Goal: Transaction & Acquisition: Obtain resource

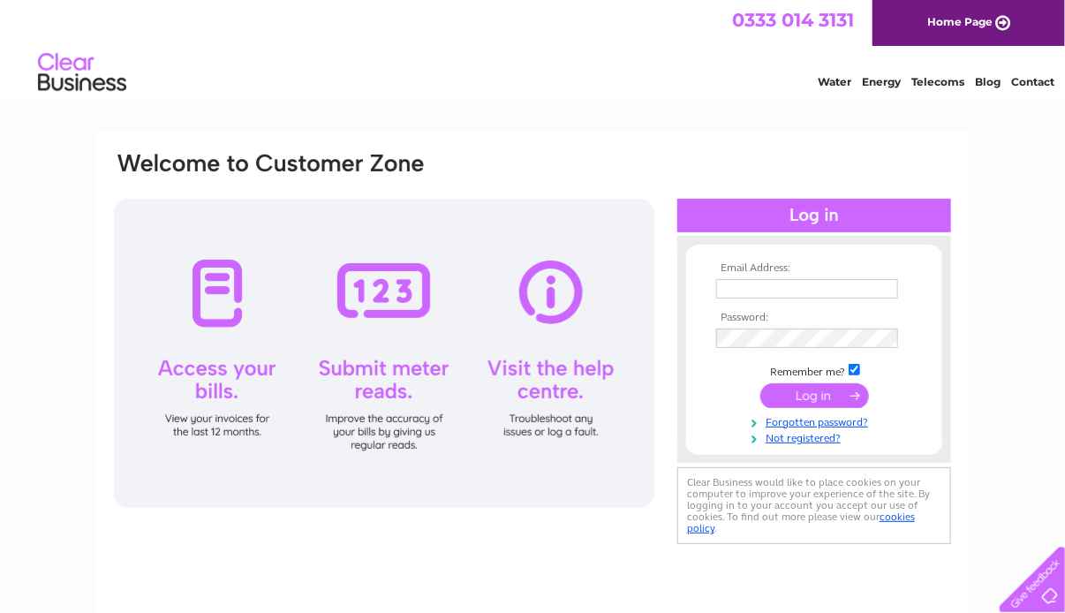
click at [108, 158] on div at bounding box center [29, 124] width 362 height 201
click at [835, 390] on input "submit" at bounding box center [814, 395] width 109 height 25
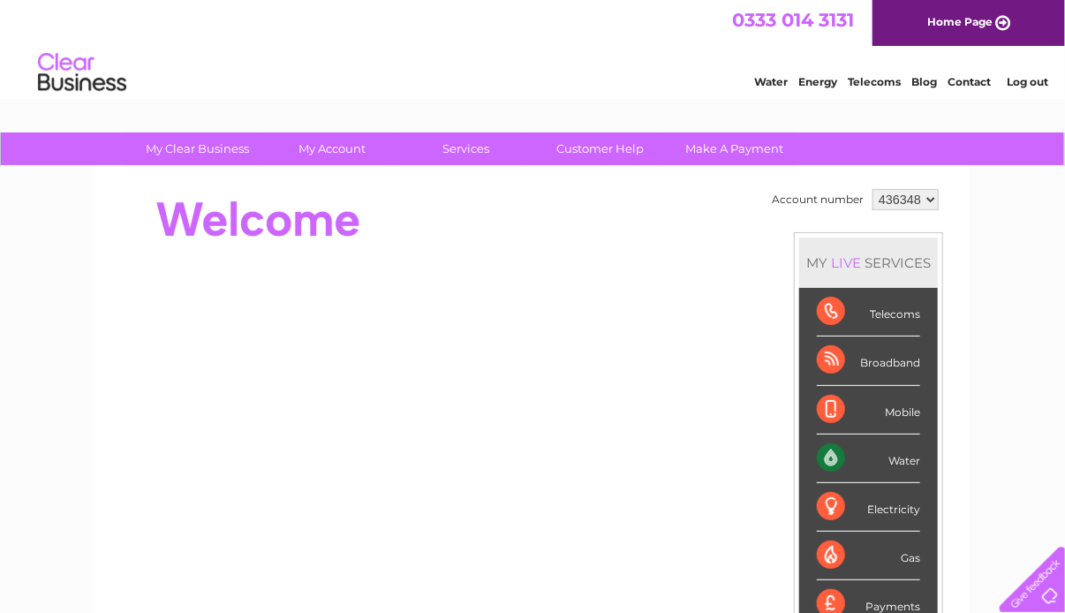
click at [854, 457] on div "Water" at bounding box center [868, 459] width 103 height 49
click at [918, 459] on div "Water" at bounding box center [868, 459] width 103 height 49
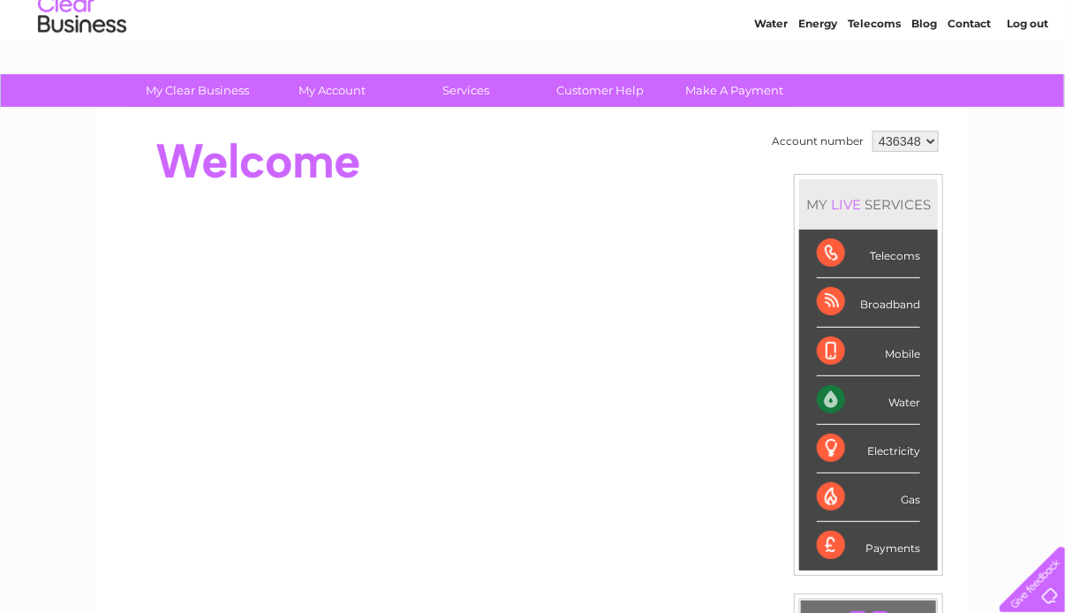
scroll to position [88, 0]
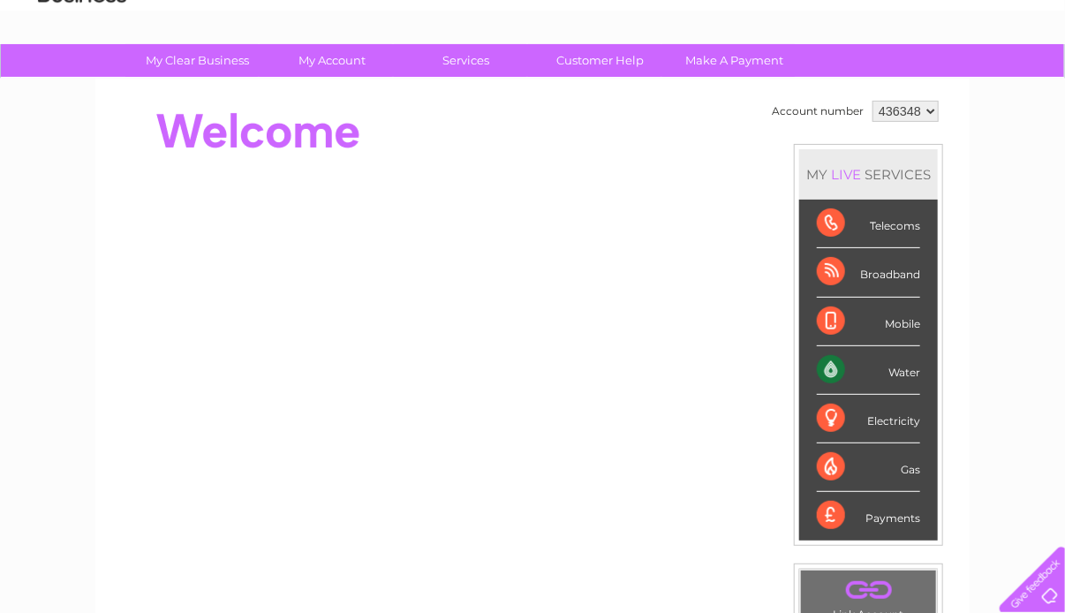
click at [887, 367] on div "Water" at bounding box center [868, 370] width 103 height 49
click at [827, 366] on div "Water" at bounding box center [868, 370] width 103 height 49
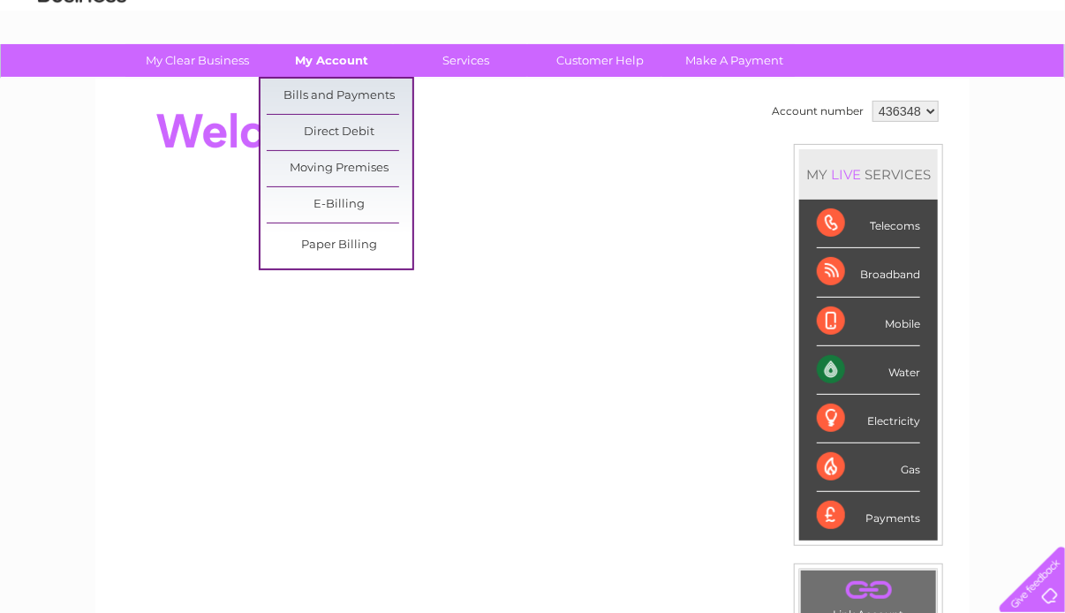
click at [336, 70] on link "My Account" at bounding box center [333, 60] width 146 height 33
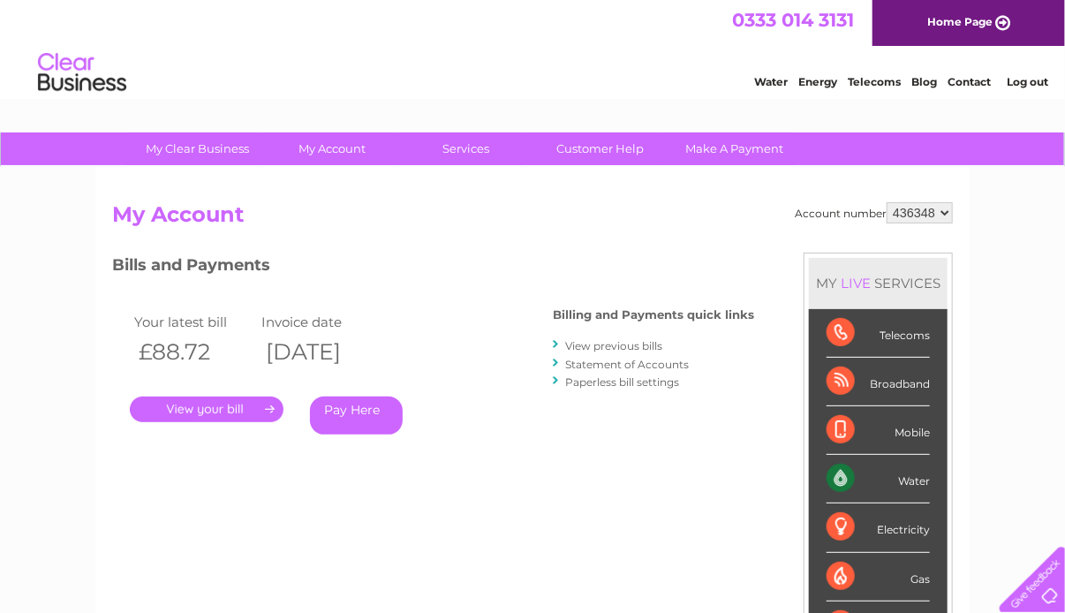
click at [920, 479] on div "Water" at bounding box center [878, 479] width 103 height 49
click at [851, 472] on div "Water" at bounding box center [878, 479] width 103 height 49
click at [618, 344] on link "View previous bills" at bounding box center [613, 345] width 97 height 13
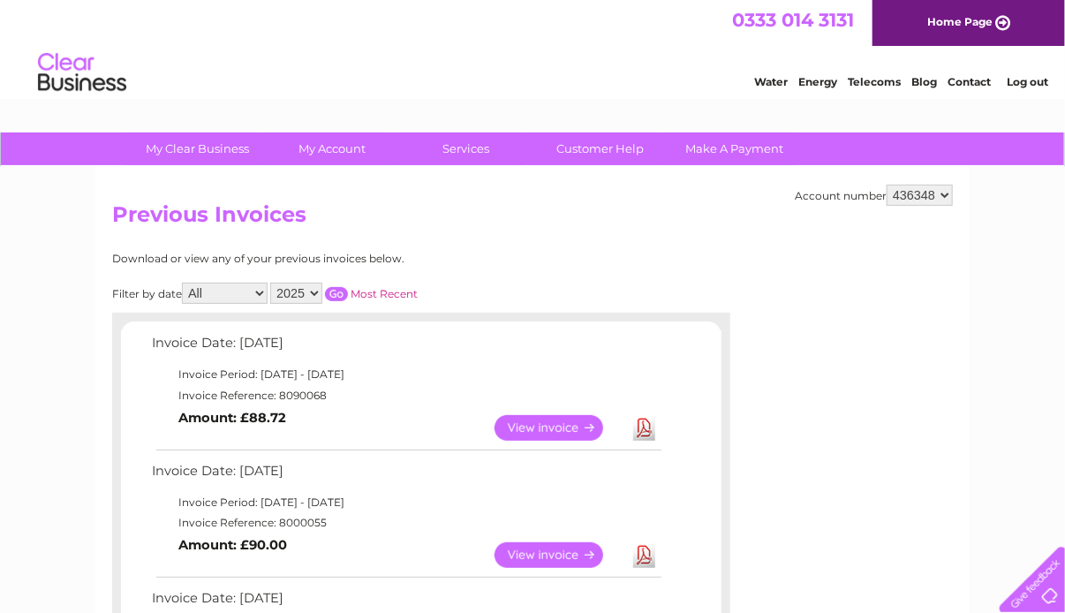
click at [548, 429] on link "View" at bounding box center [560, 428] width 130 height 26
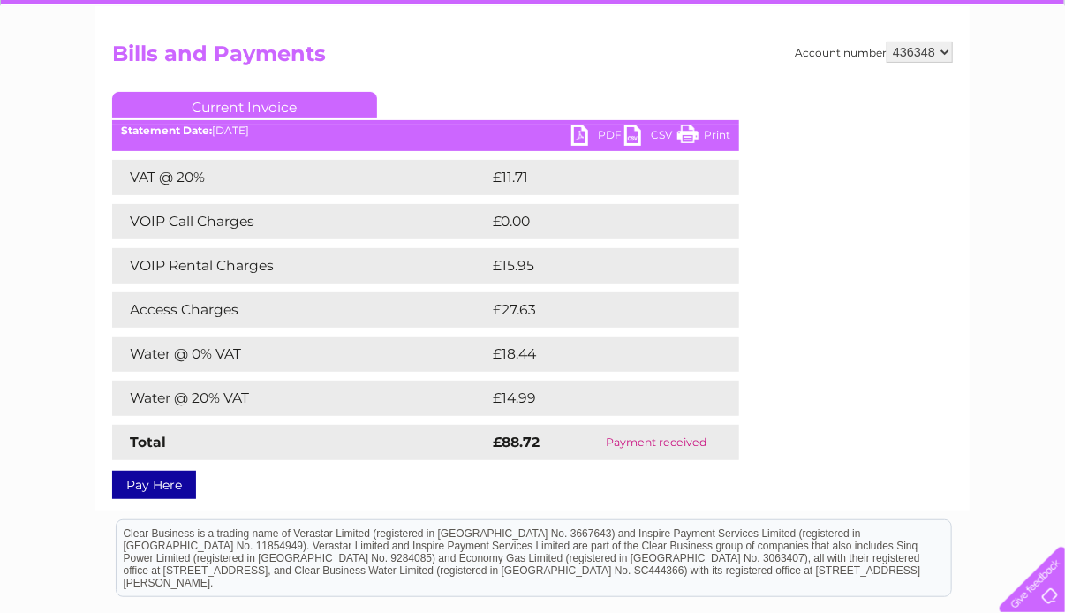
scroll to position [177, 0]
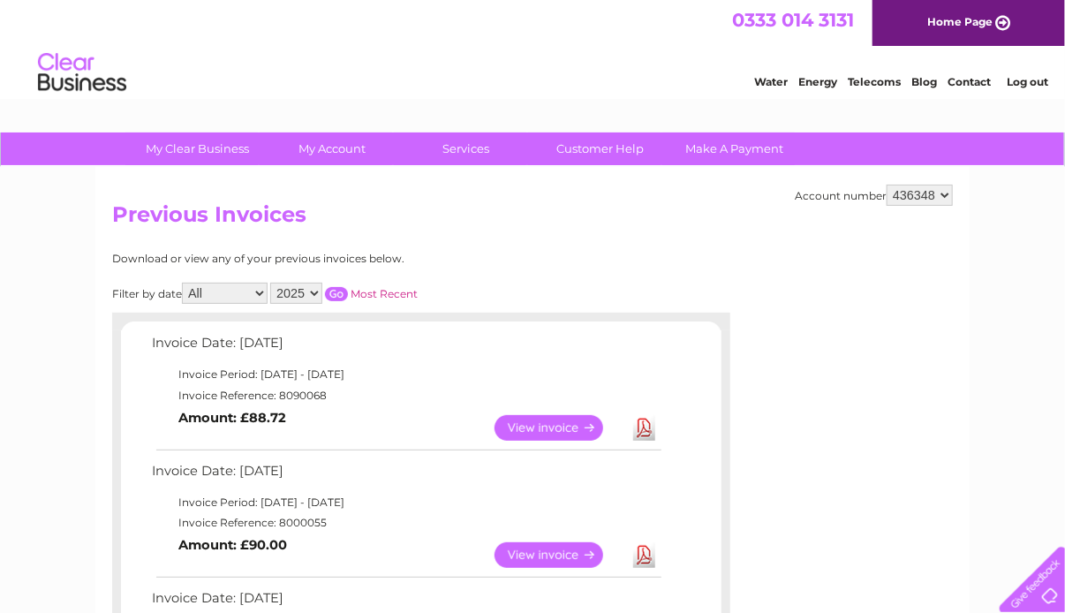
click at [555, 553] on link "View" at bounding box center [560, 555] width 130 height 26
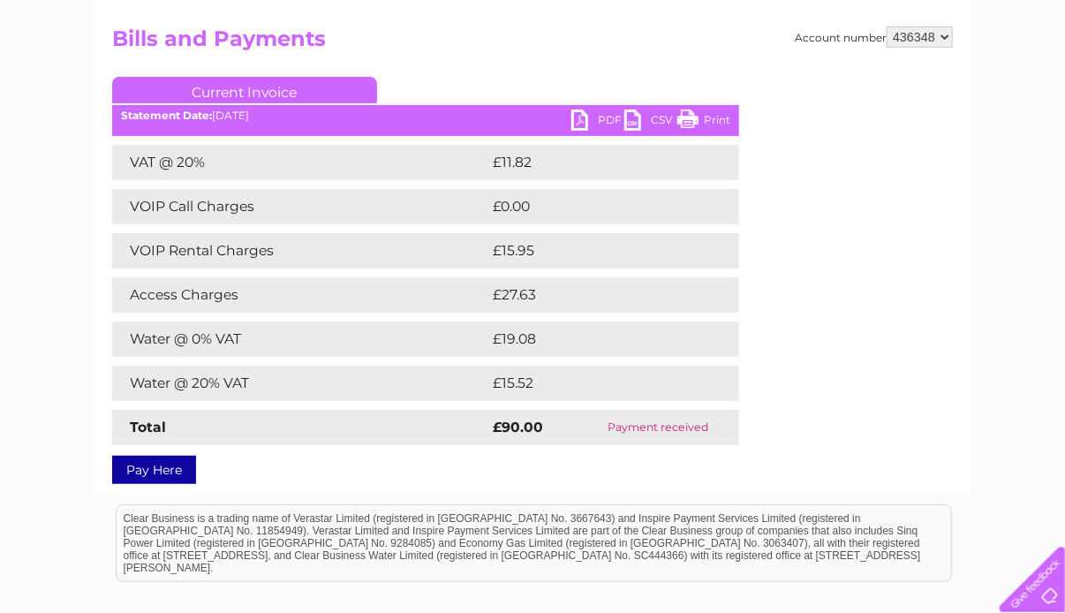
scroll to position [177, 0]
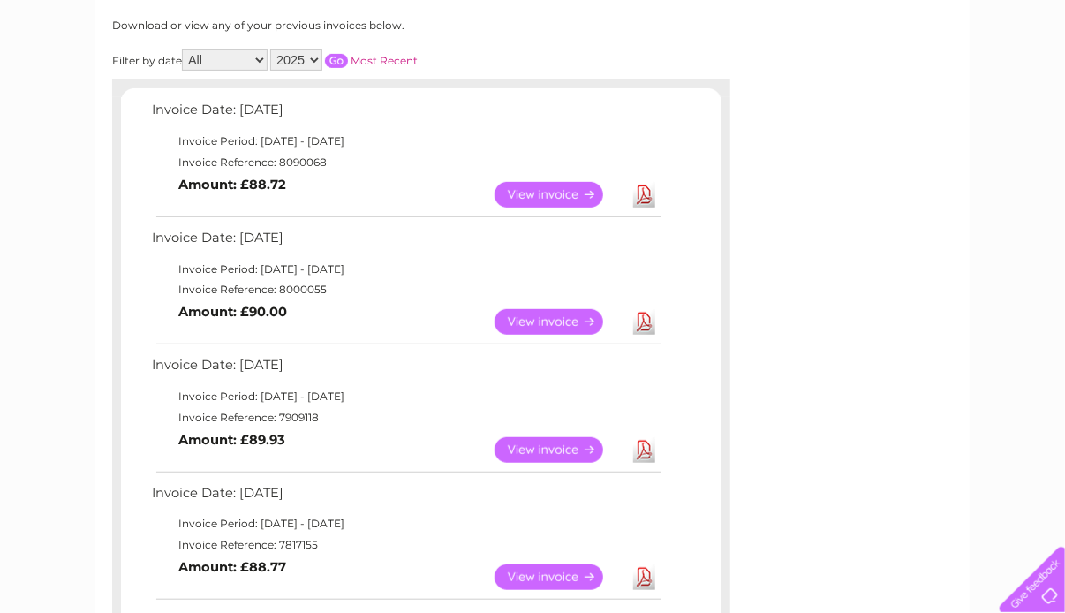
scroll to position [265, 0]
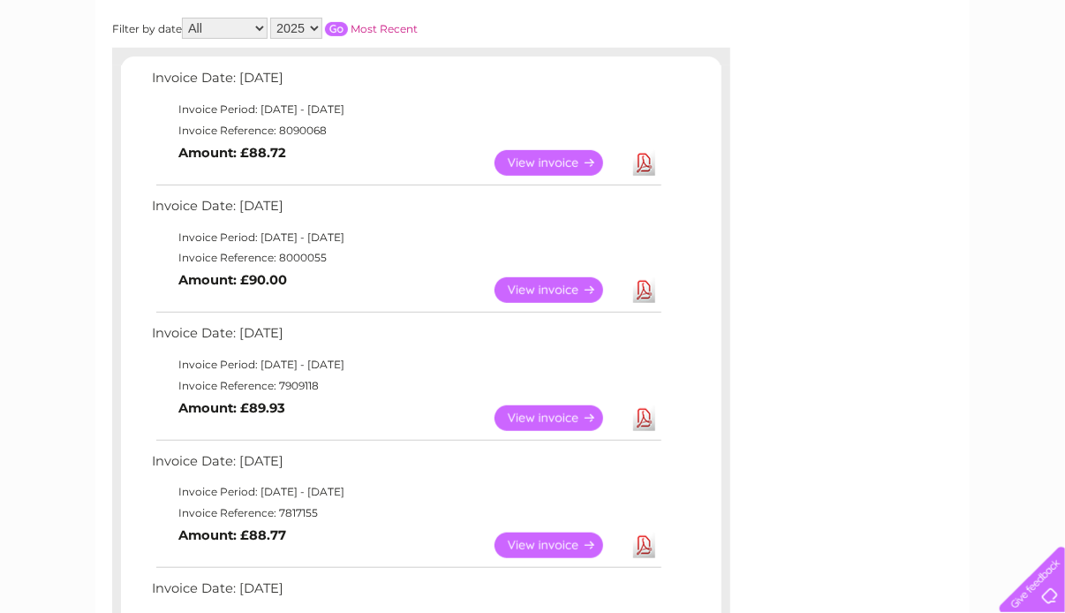
click at [558, 418] on link "View" at bounding box center [560, 418] width 130 height 26
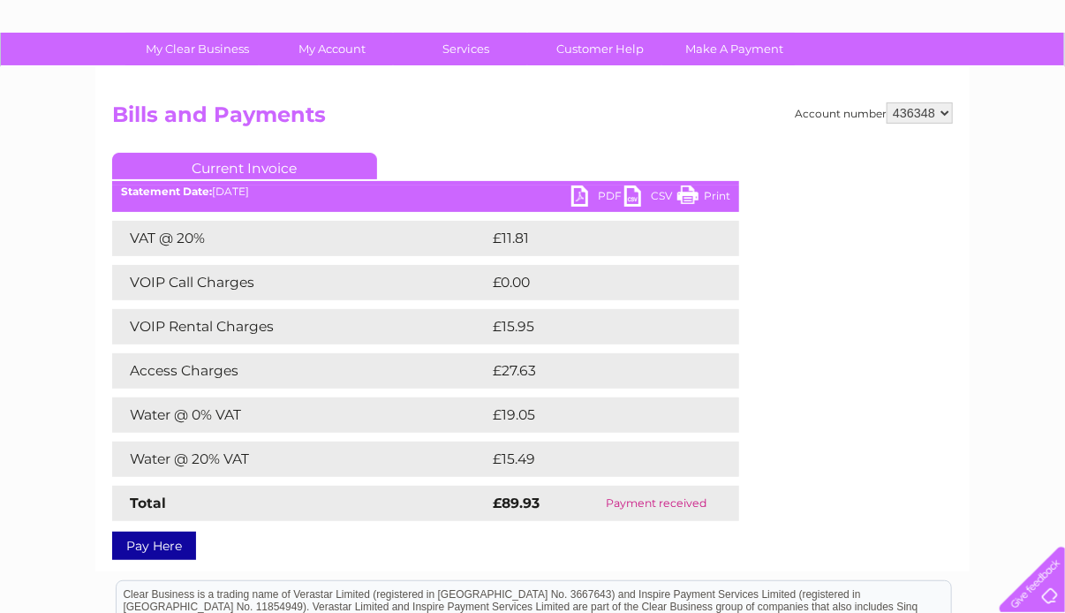
scroll to position [265, 0]
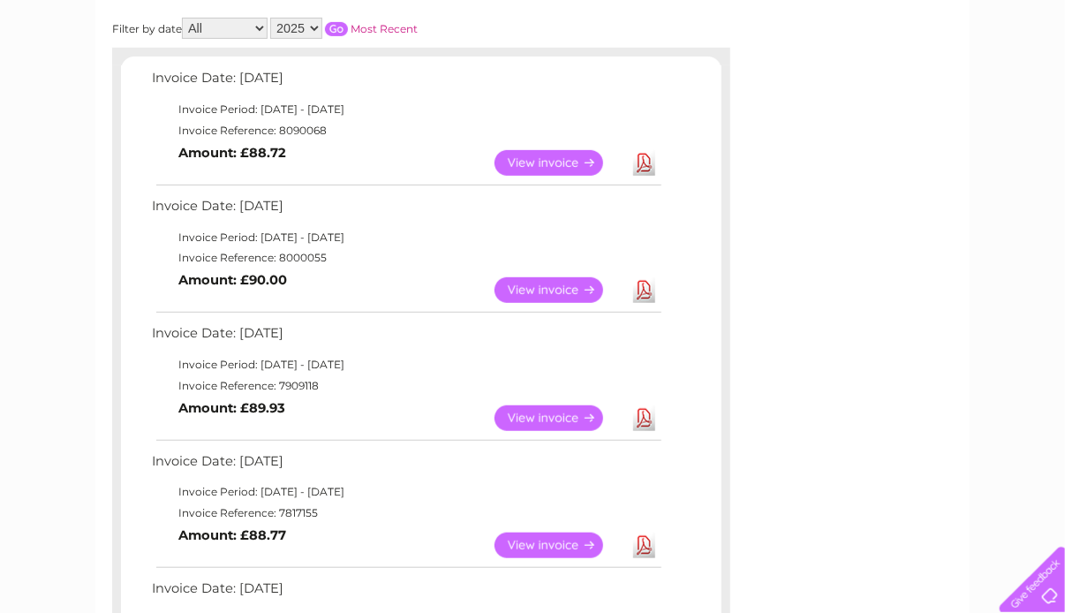
click at [548, 291] on link "View" at bounding box center [560, 290] width 130 height 26
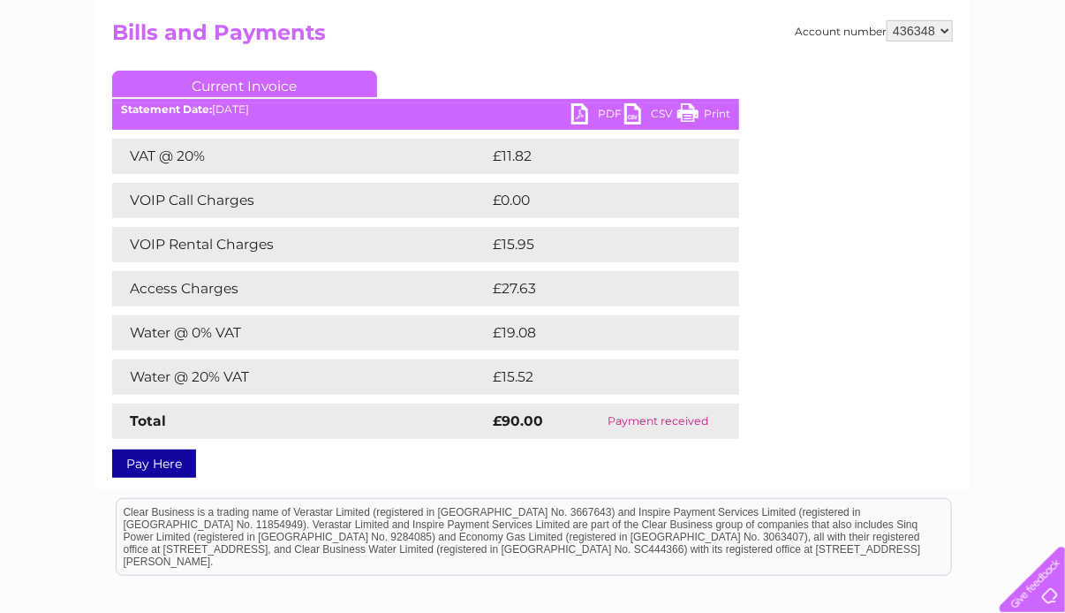
scroll to position [265, 0]
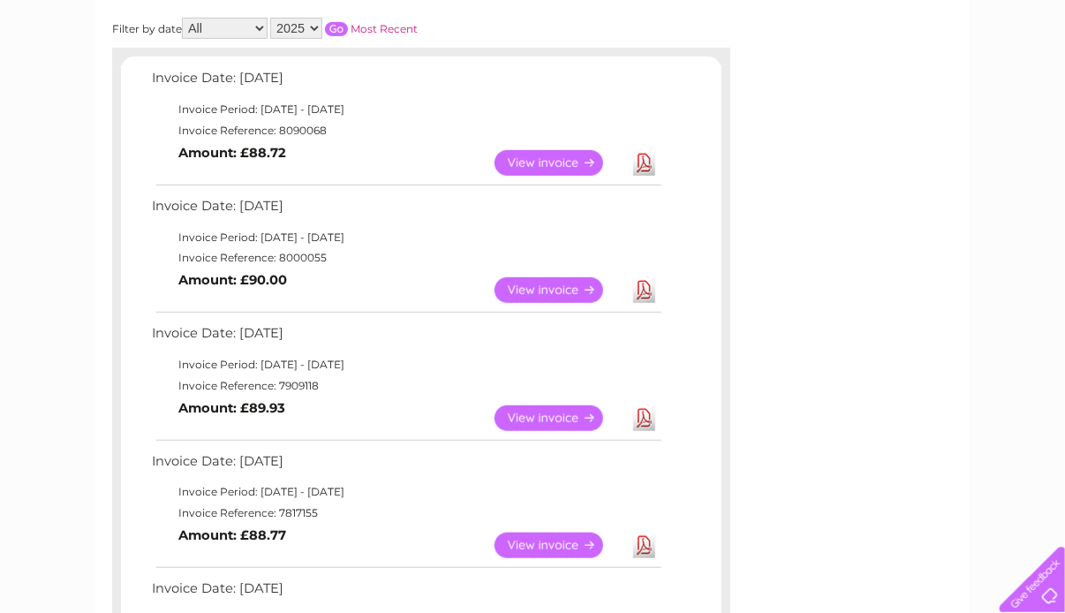
click at [559, 545] on link "View" at bounding box center [560, 546] width 130 height 26
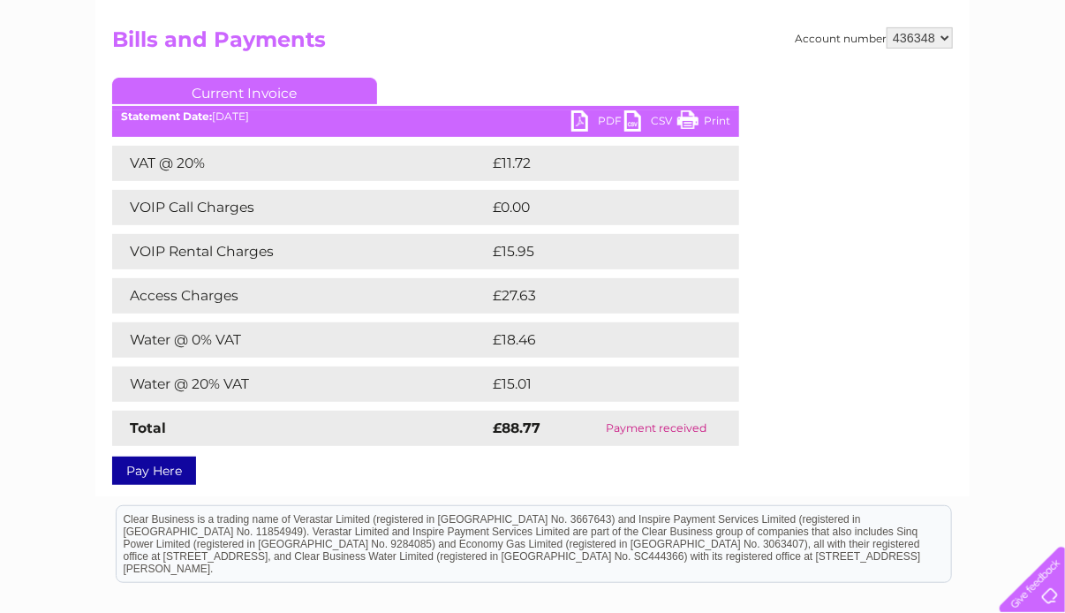
scroll to position [177, 0]
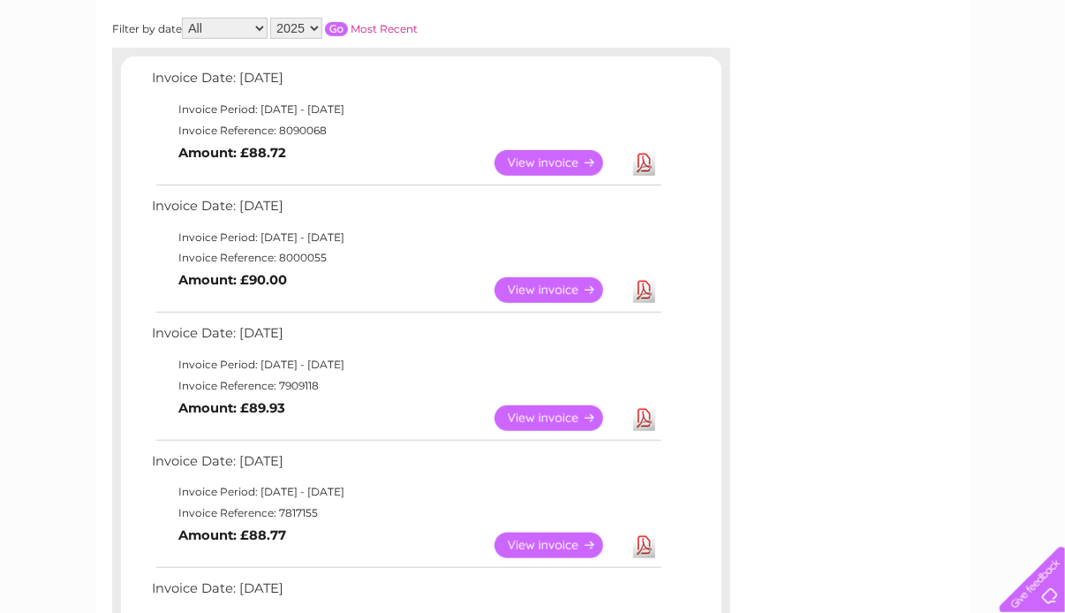
scroll to position [177, 0]
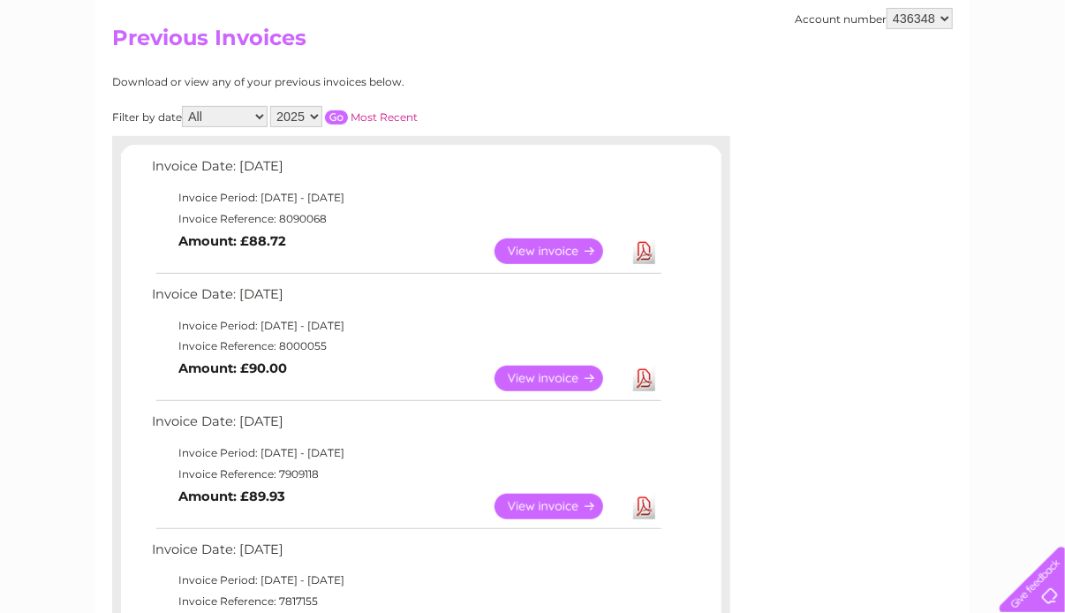
click at [638, 249] on link "Download" at bounding box center [644, 251] width 22 height 26
click at [571, 241] on link "View" at bounding box center [560, 251] width 130 height 26
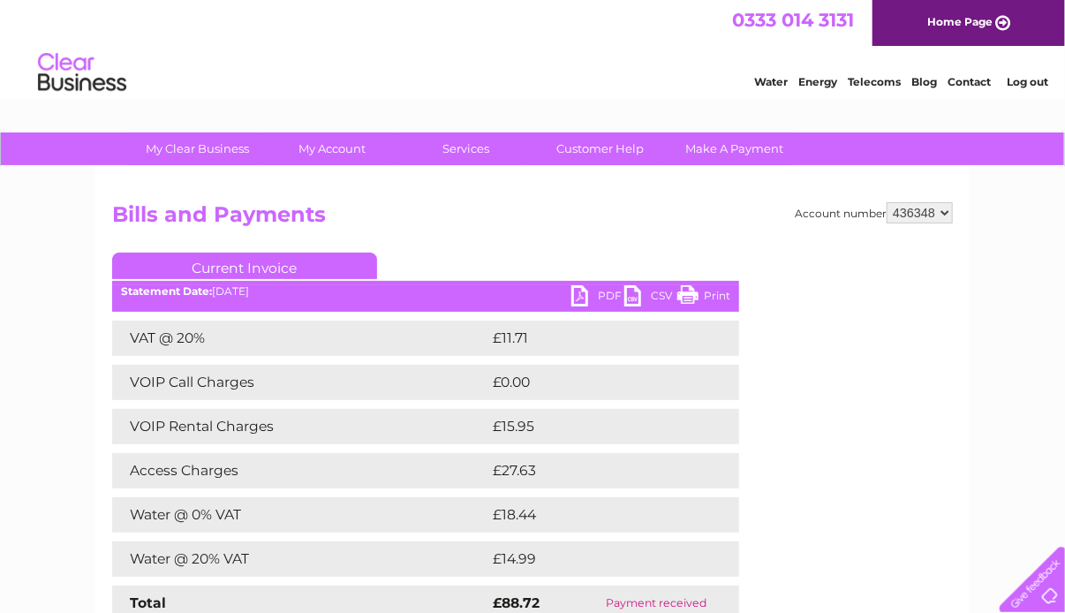
click at [629, 296] on link "CSV" at bounding box center [650, 298] width 53 height 26
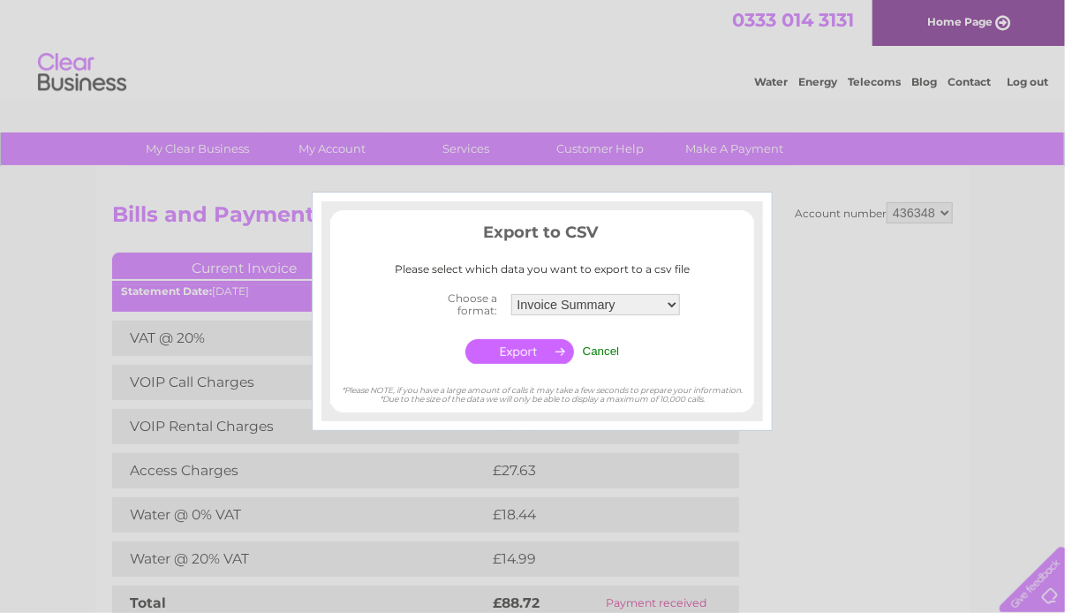
click at [801, 470] on div at bounding box center [532, 306] width 1065 height 613
click at [615, 347] on input "Cancel" at bounding box center [601, 350] width 37 height 13
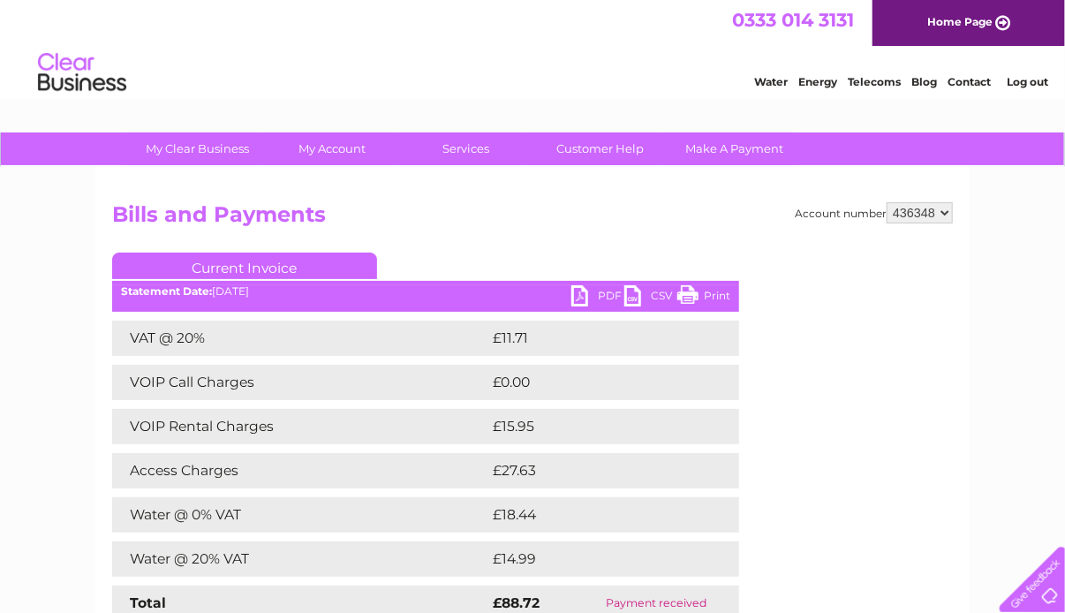
click at [586, 301] on link "PDF" at bounding box center [597, 298] width 53 height 26
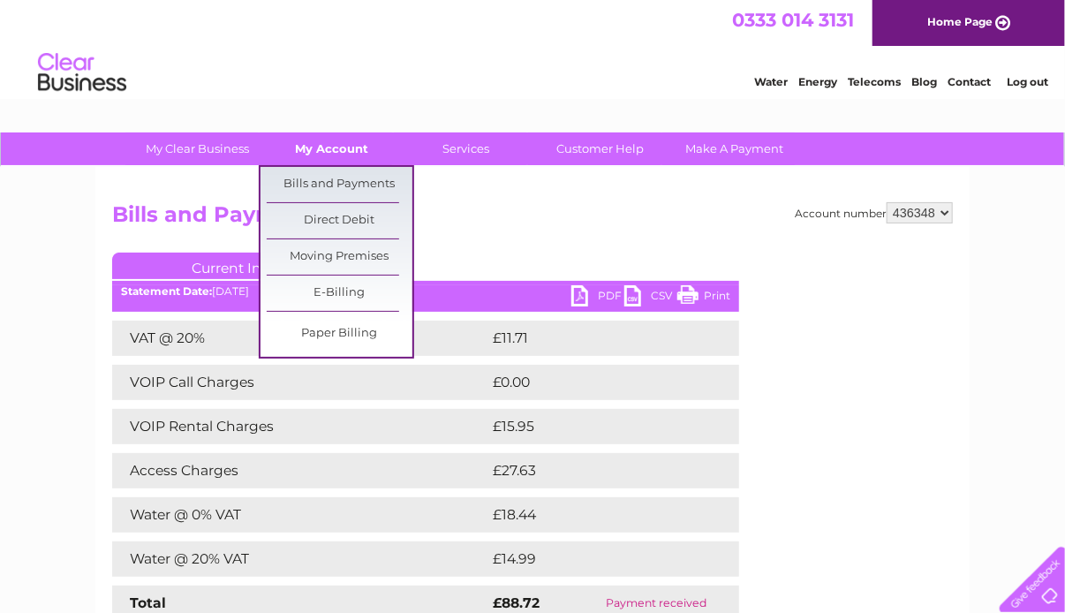
click at [322, 140] on link "My Account" at bounding box center [333, 148] width 146 height 33
click at [320, 149] on link "My Account" at bounding box center [333, 148] width 146 height 33
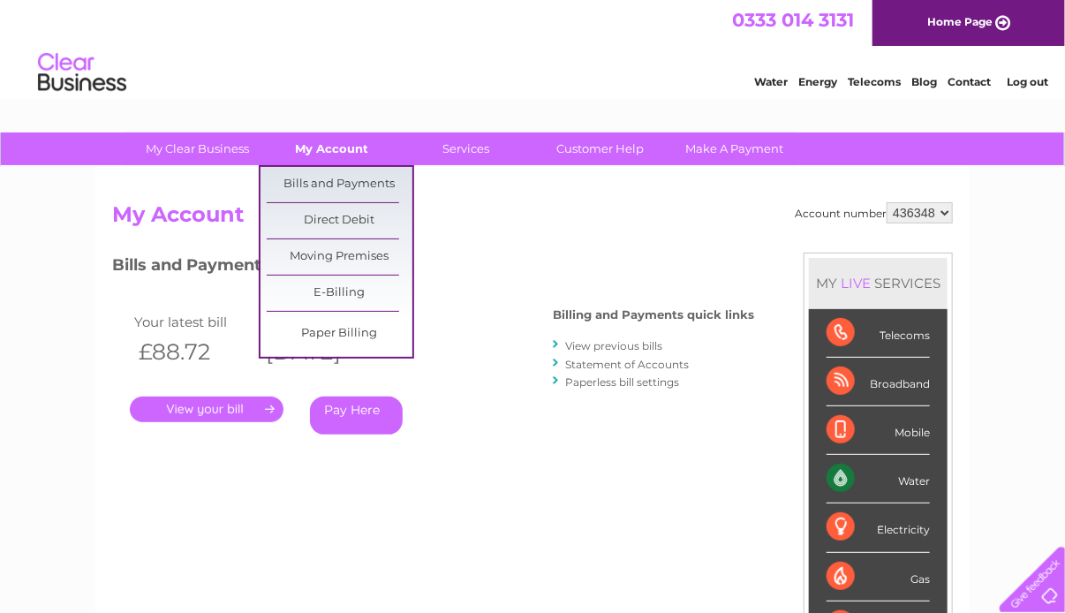
click at [334, 145] on link "My Account" at bounding box center [333, 148] width 146 height 33
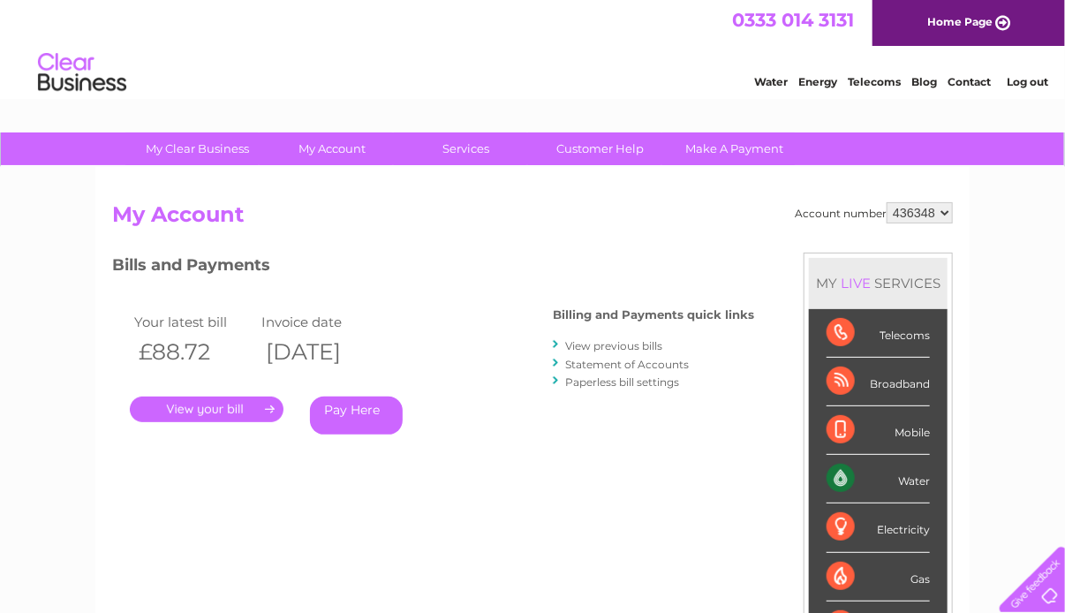
click at [254, 406] on link "." at bounding box center [207, 410] width 154 height 26
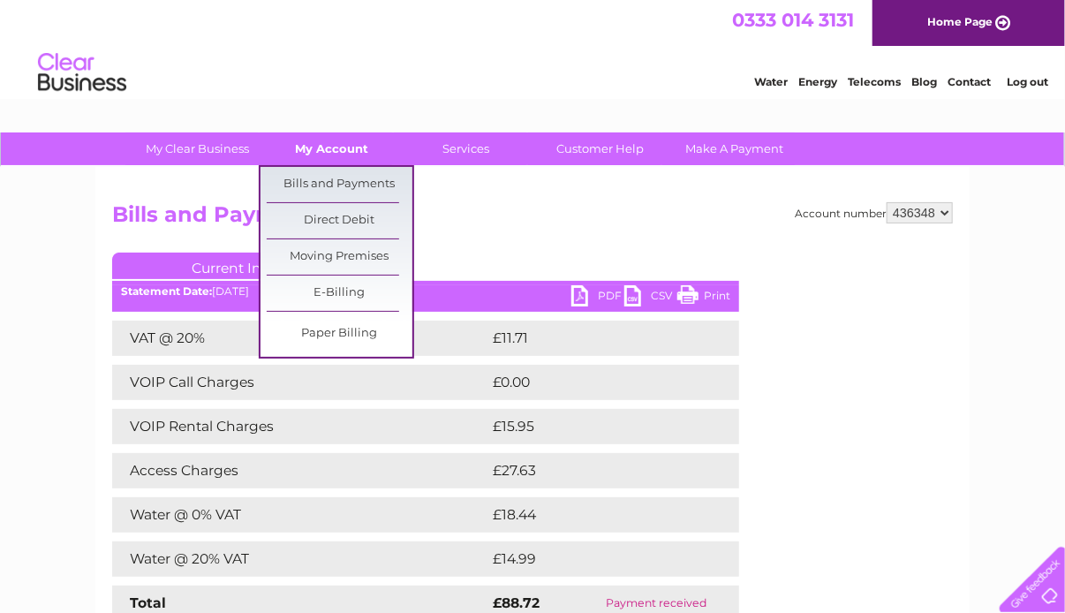
click at [319, 144] on link "My Account" at bounding box center [333, 148] width 146 height 33
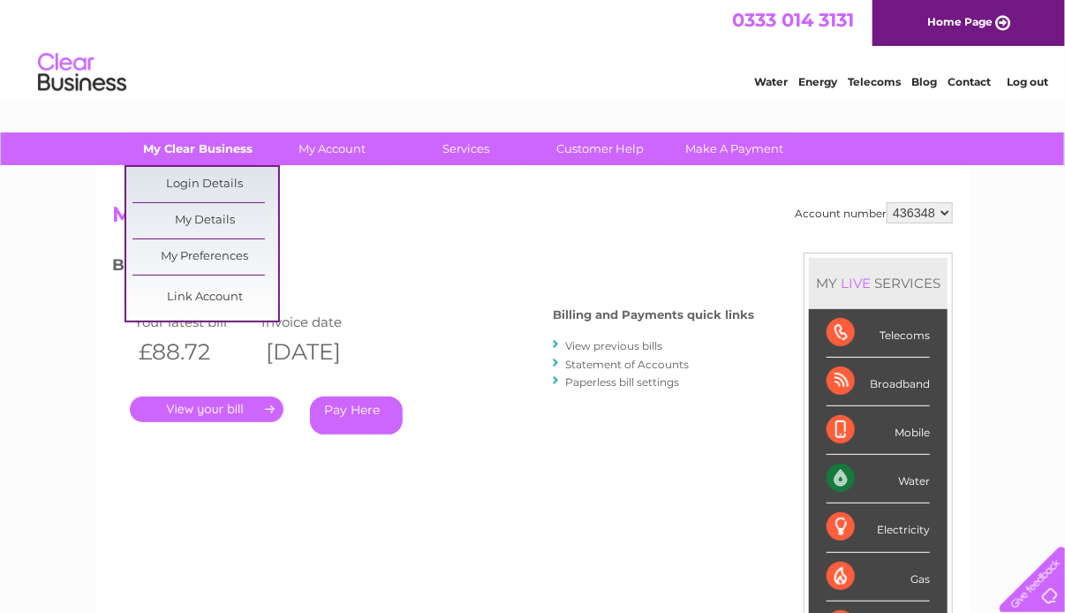
click at [201, 146] on link "My Clear Business" at bounding box center [198, 148] width 146 height 33
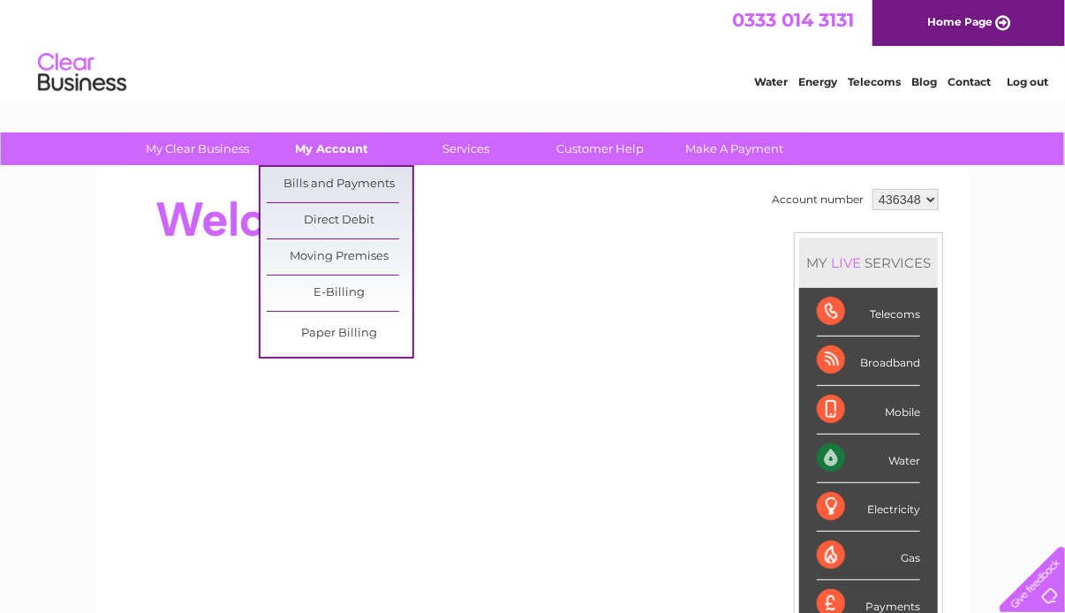
click at [322, 153] on link "My Account" at bounding box center [333, 148] width 146 height 33
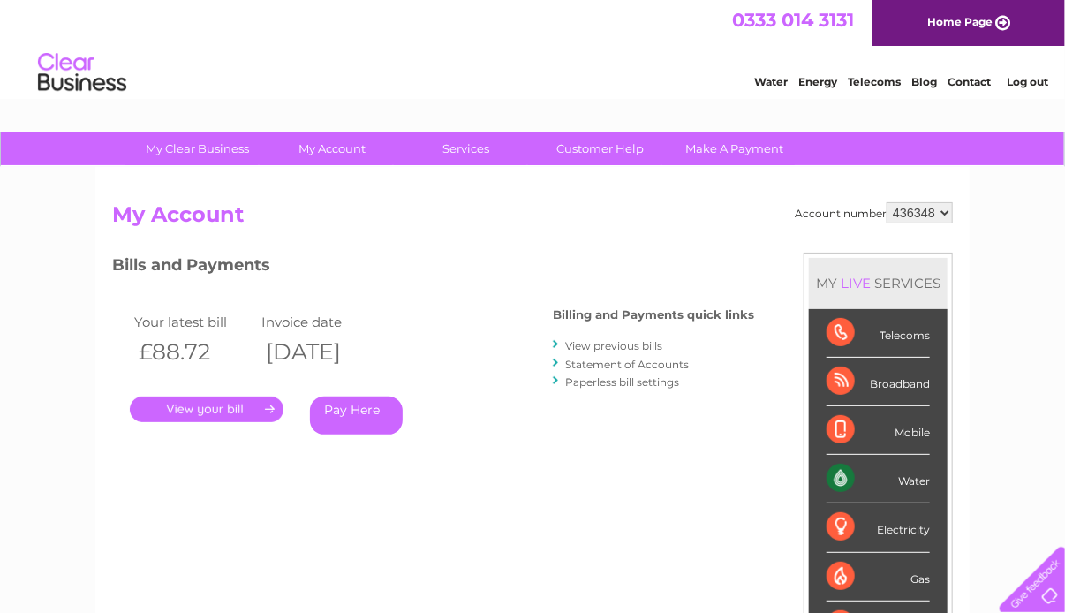
click at [922, 480] on div "Water" at bounding box center [878, 479] width 103 height 49
click at [829, 471] on div "Water" at bounding box center [878, 479] width 103 height 49
click at [169, 405] on link "." at bounding box center [207, 410] width 154 height 26
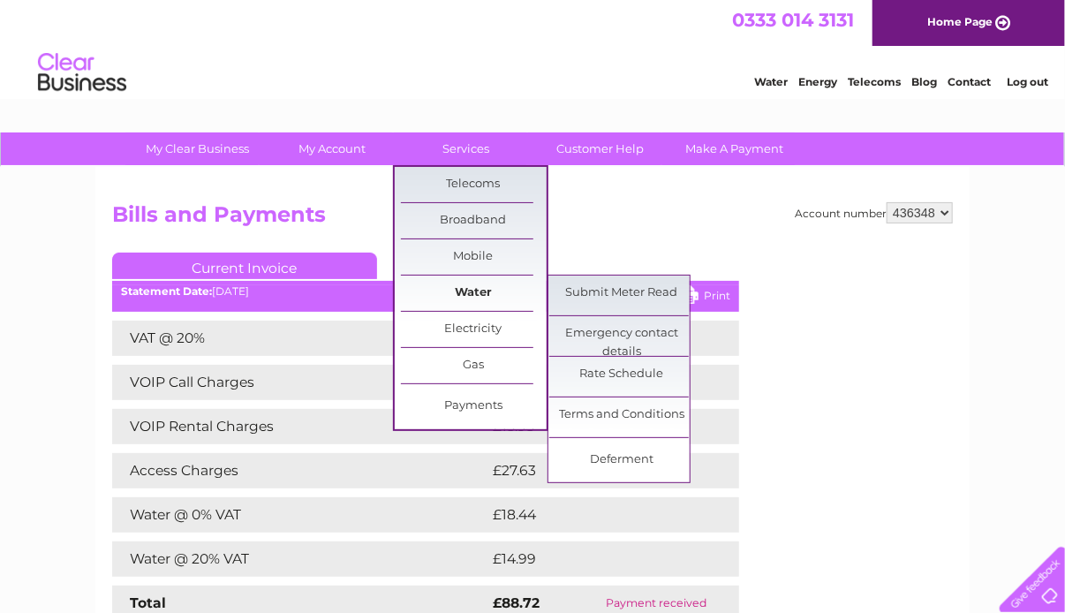
click at [470, 299] on link "Water" at bounding box center [474, 293] width 146 height 35
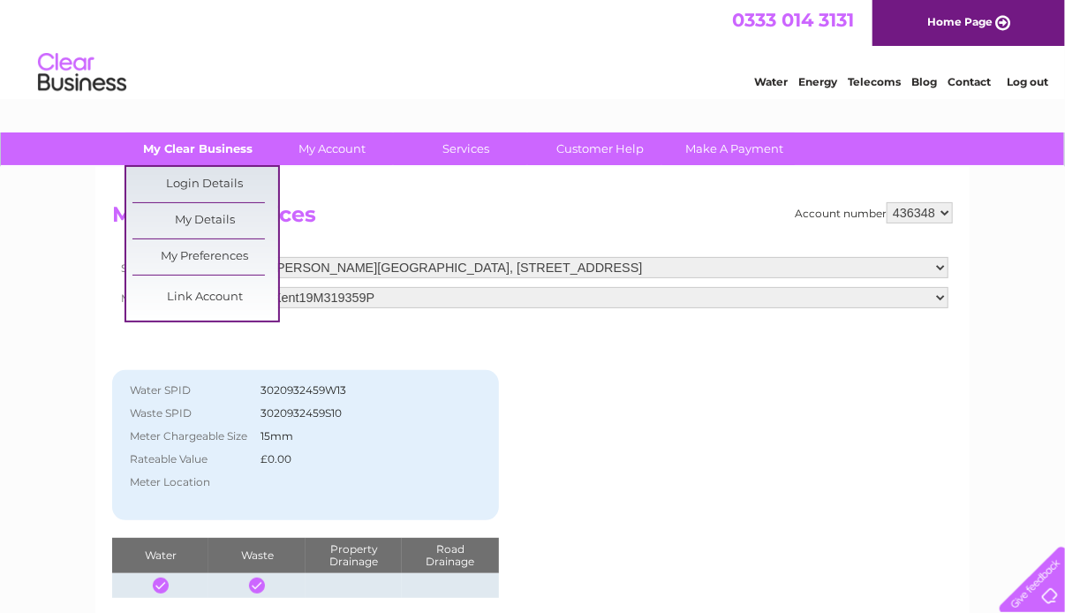
click at [221, 146] on link "My Clear Business" at bounding box center [198, 148] width 146 height 33
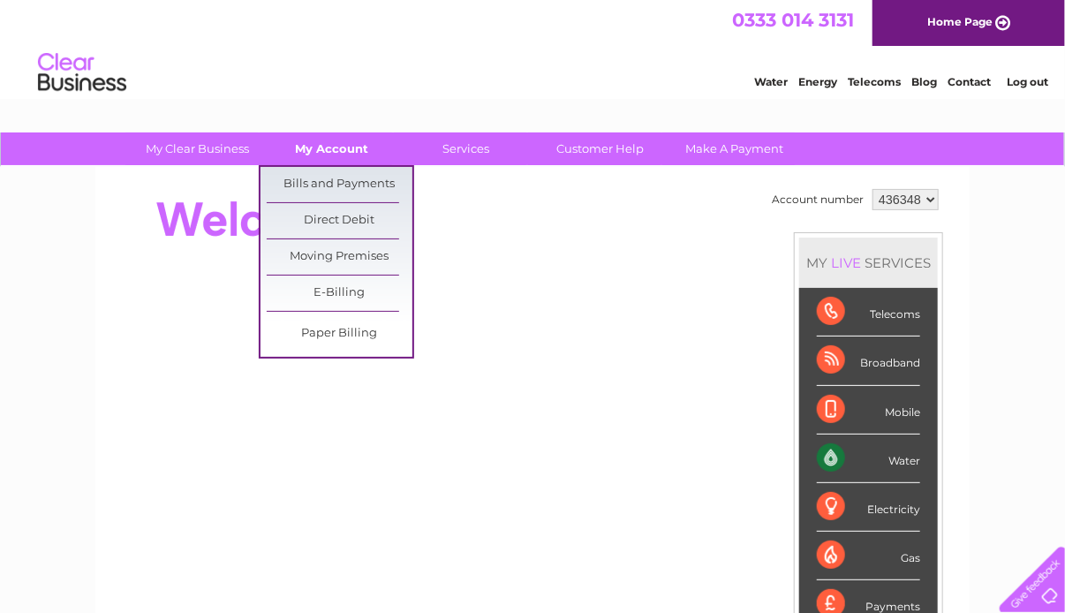
click at [346, 152] on link "My Account" at bounding box center [333, 148] width 146 height 33
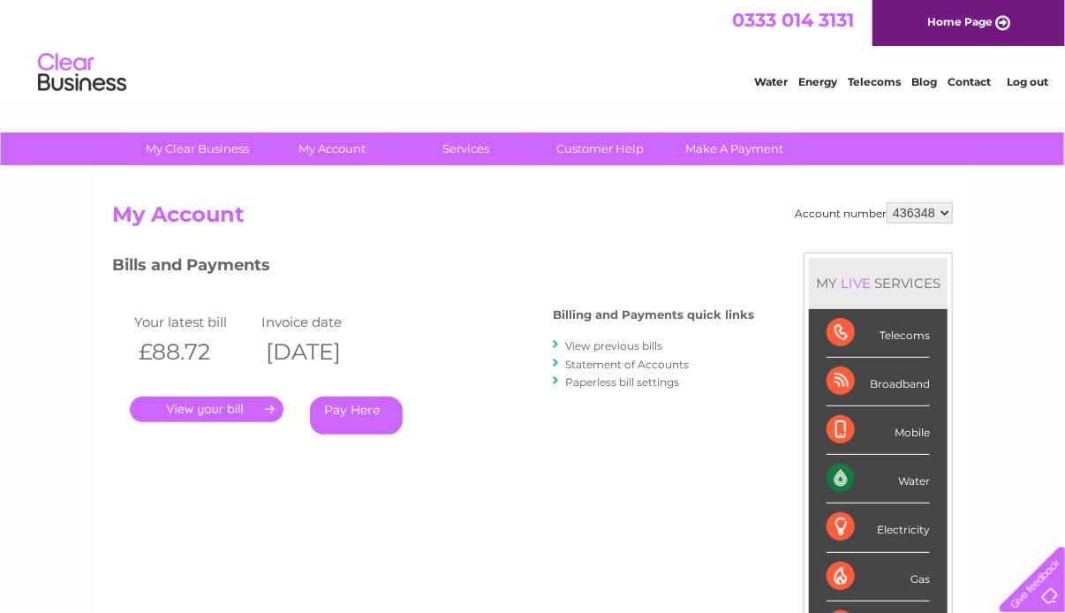
click at [776, 84] on link "Water" at bounding box center [771, 81] width 34 height 13
